Goal: Obtain resource: Obtain resource

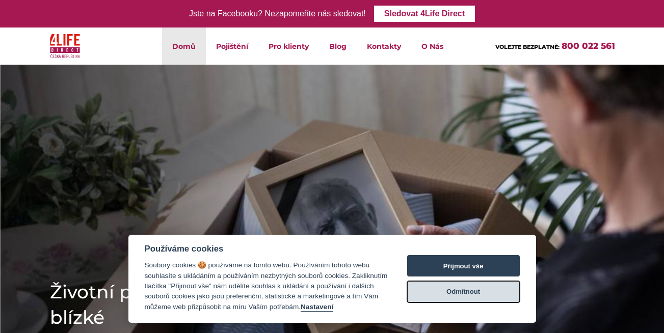
click at [490, 293] on button "Odmítnout" at bounding box center [463, 291] width 113 height 21
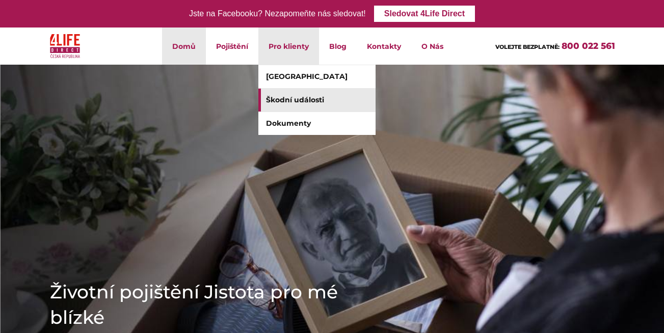
click at [286, 97] on link "Škodní události" at bounding box center [316, 100] width 117 height 23
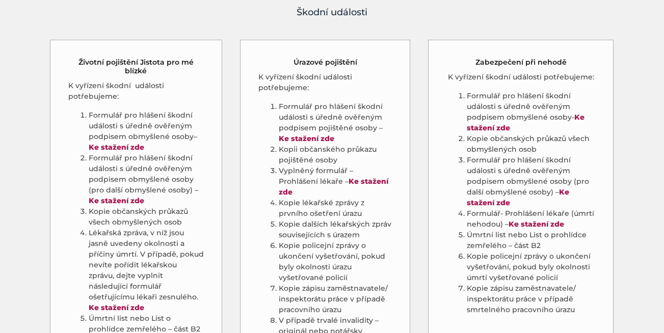
scroll to position [541, 0]
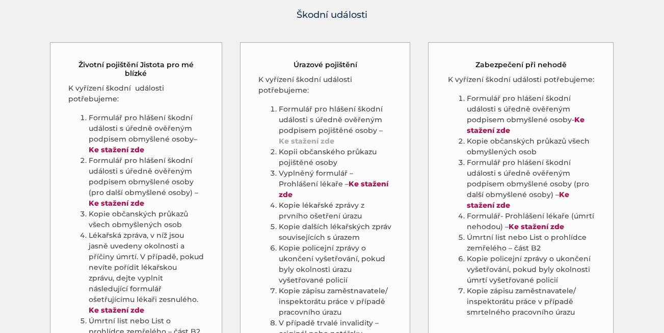
click at [309, 136] on strong "Ke stažení zde" at bounding box center [307, 140] width 56 height 9
click at [342, 179] on strong "Ke stažení zde" at bounding box center [333, 189] width 109 height 20
drag, startPoint x: 379, startPoint y: 54, endPoint x: 380, endPoint y: 89, distance: 35.1
click at [380, 89] on div "Úrazové pojištění K vyřízení škodní události potřebujeme: Formulář pro hlášení …" at bounding box center [325, 251] width 170 height 418
drag, startPoint x: 380, startPoint y: 89, endPoint x: 370, endPoint y: 116, distance: 28.9
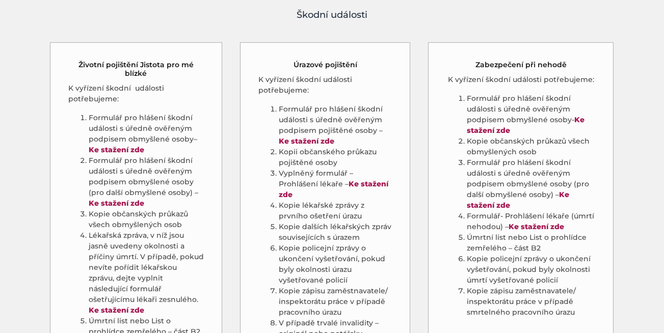
click at [369, 118] on div "K vyřízení škodní události potřebujeme: Formulář pro hlášení škodní události s …" at bounding box center [324, 221] width 133 height 294
drag, startPoint x: 390, startPoint y: 88, endPoint x: 347, endPoint y: 267, distance: 183.7
drag, startPoint x: 347, startPoint y: 267, endPoint x: 252, endPoint y: 51, distance: 235.5
click at [252, 51] on div "Úrazové pojištění K vyřízení škodní události potřebujeme: Formulář pro hlášení …" at bounding box center [325, 251] width 170 height 418
drag, startPoint x: 258, startPoint y: 70, endPoint x: 376, endPoint y: 138, distance: 136.0
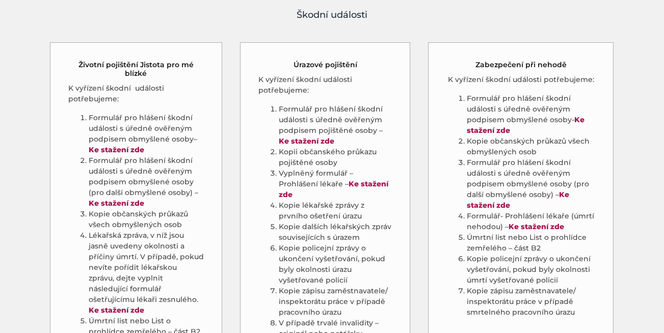
click at [376, 138] on div "K vyřízení škodní události potřebujeme: Formulář pro hlášení škodní události s …" at bounding box center [324, 221] width 133 height 294
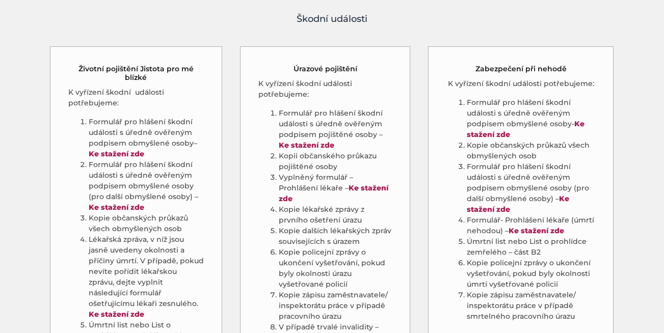
scroll to position [543, 0]
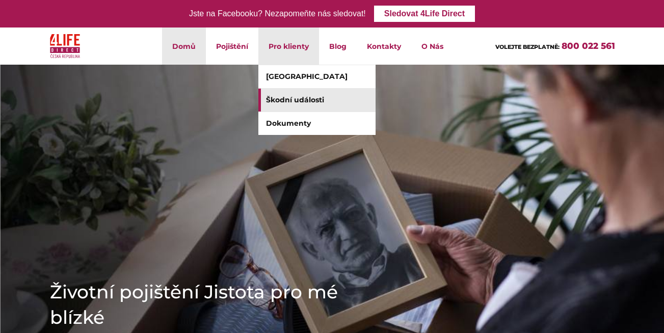
click at [293, 99] on link "Škodní události" at bounding box center [316, 100] width 117 height 23
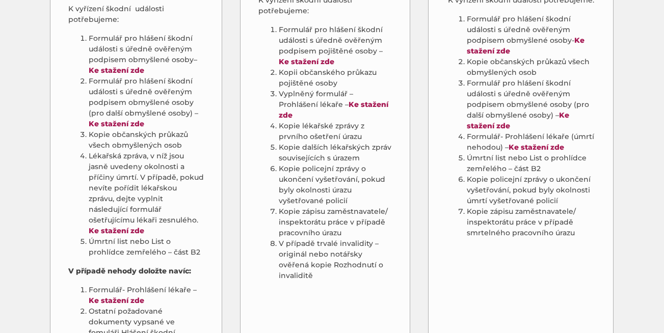
scroll to position [624, 0]
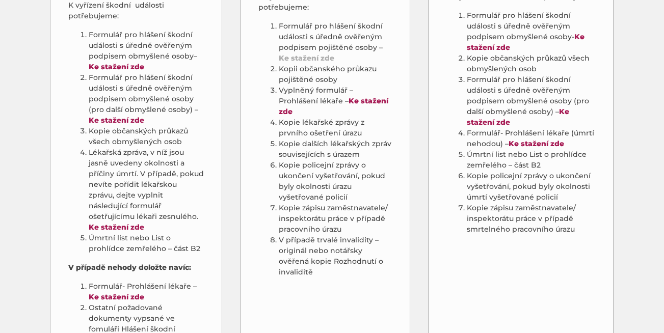
click at [303, 53] on strong "Ke stažení zde" at bounding box center [307, 57] width 56 height 9
click at [317, 96] on strong "Ke stažení zde" at bounding box center [333, 106] width 109 height 20
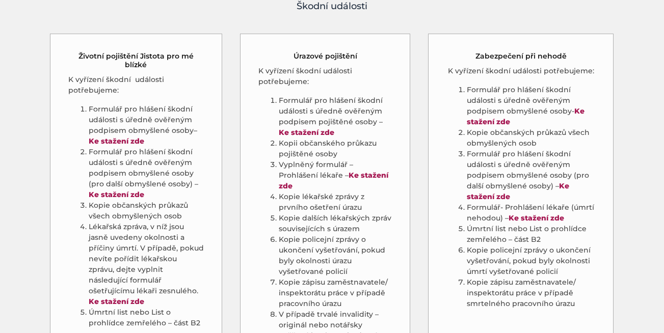
scroll to position [554, 0]
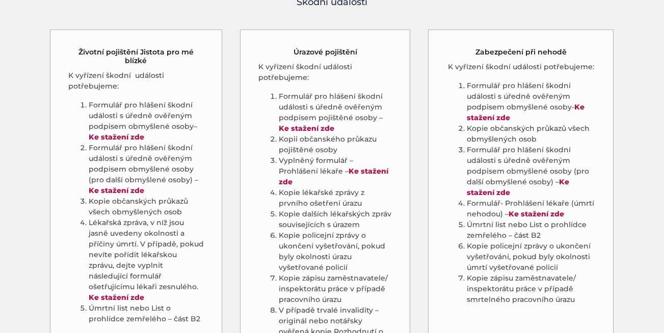
drag, startPoint x: 320, startPoint y: 153, endPoint x: 233, endPoint y: 140, distance: 88.1
click at [233, 140] on div "Životní pojištění Jistota pro mé blízké K vyřízení škodní události potřebujeme:…" at bounding box center [144, 245] width 188 height 430
drag, startPoint x: 238, startPoint y: 28, endPoint x: 343, endPoint y: 271, distance: 265.3
click at [343, 271] on div "Úrazové pojištění K vyřízení škodní události potřebujeme: Formulář pro hlášení …" at bounding box center [331, 245] width 188 height 430
click at [647, 38] on section "Škodní události Životní pojištění Jistota pro mé blízké K vyřízení škodní událo…" at bounding box center [332, 231] width 664 height 513
